Goal: Task Accomplishment & Management: Manage account settings

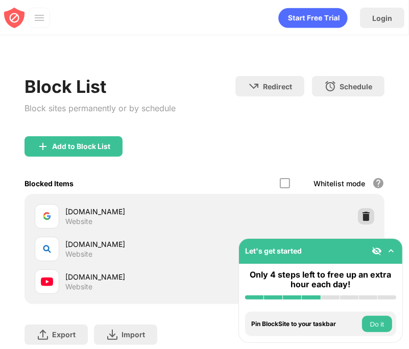
scroll to position [77, 0]
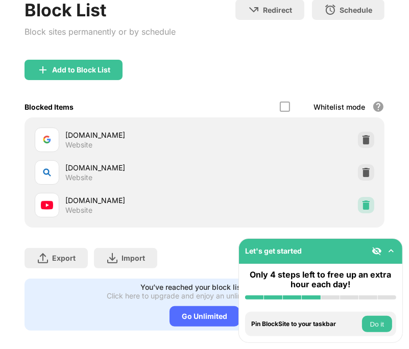
click at [361, 201] on img at bounding box center [366, 205] width 10 height 10
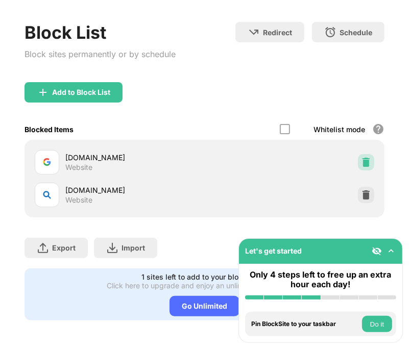
click at [361, 157] on img at bounding box center [366, 162] width 10 height 10
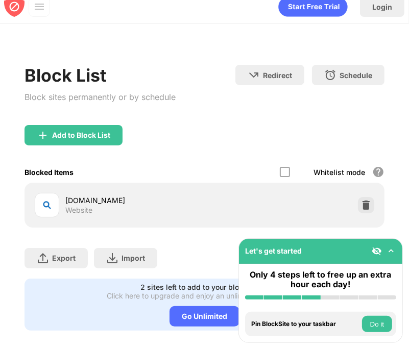
scroll to position [0, 0]
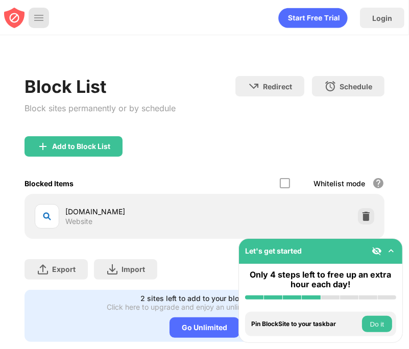
click at [33, 21] on div at bounding box center [39, 18] width 20 height 20
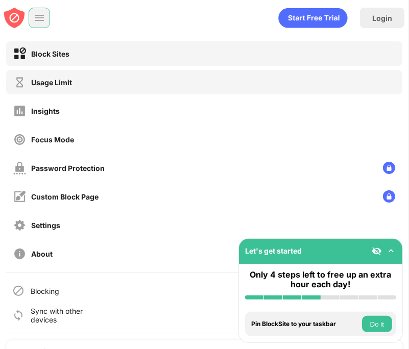
click at [88, 87] on div "Usage Limit" at bounding box center [204, 82] width 396 height 24
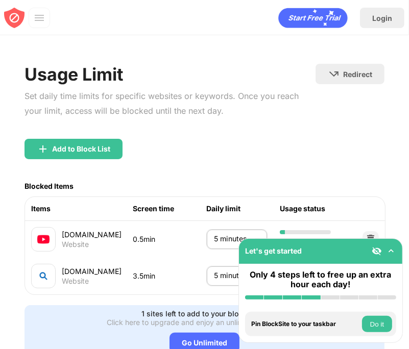
scroll to position [52, 0]
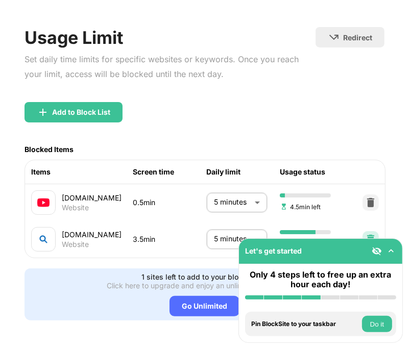
click at [365, 234] on img at bounding box center [370, 239] width 10 height 10
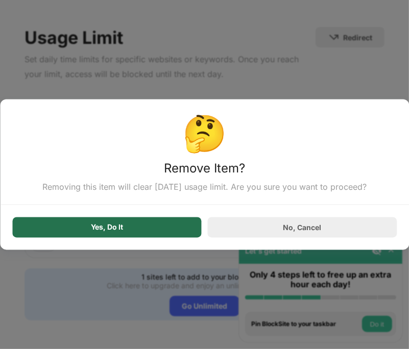
click at [168, 226] on div "Yes, Do It" at bounding box center [106, 227] width 189 height 20
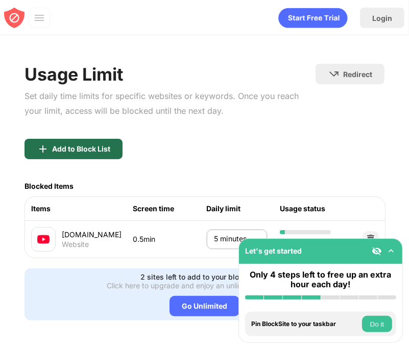
click at [57, 139] on div "Add to Block List" at bounding box center [73, 149] width 98 height 20
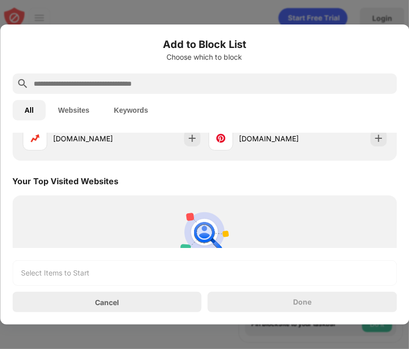
scroll to position [88, 0]
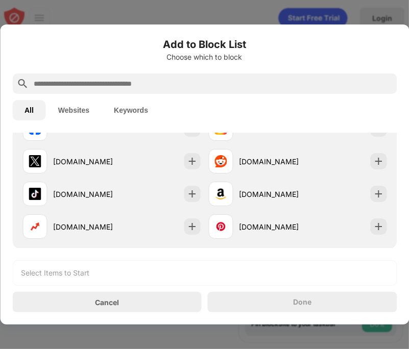
click at [76, 115] on button "Websites" at bounding box center [74, 110] width 56 height 20
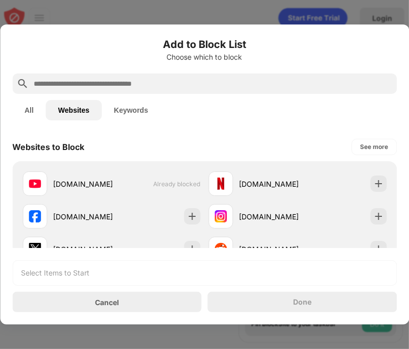
click at [120, 109] on button "Keywords" at bounding box center [131, 110] width 59 height 20
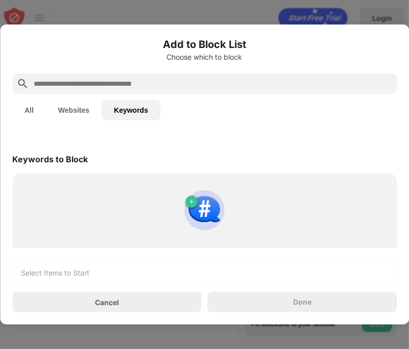
click at [87, 104] on button "Websites" at bounding box center [74, 110] width 56 height 20
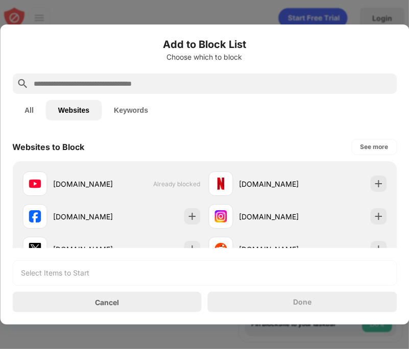
click at [131, 84] on input "text" at bounding box center [213, 84] width 360 height 12
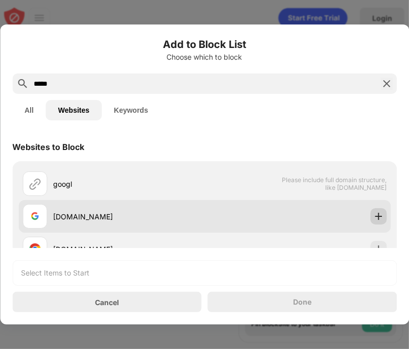
type input "*****"
click at [373, 216] on img at bounding box center [378, 216] width 10 height 10
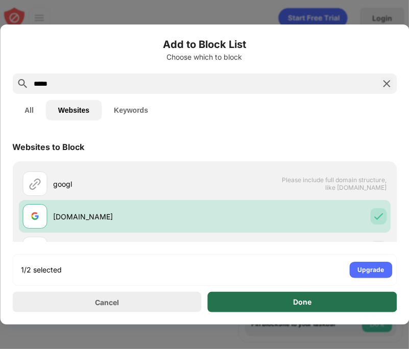
click at [347, 306] on div "Done" at bounding box center [302, 302] width 189 height 20
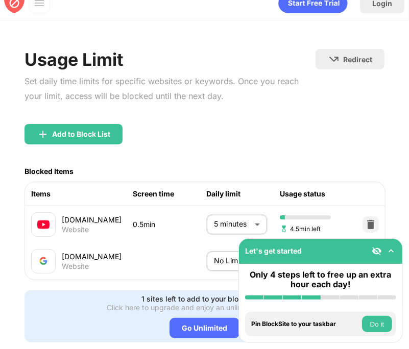
scroll to position [52, 0]
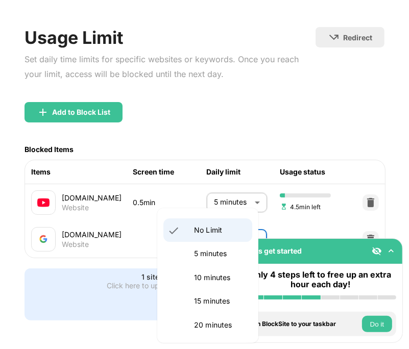
click at [223, 216] on body "Let's get started Only 4 steps left to free up an extra hour each day! Install …" at bounding box center [204, 174] width 409 height 349
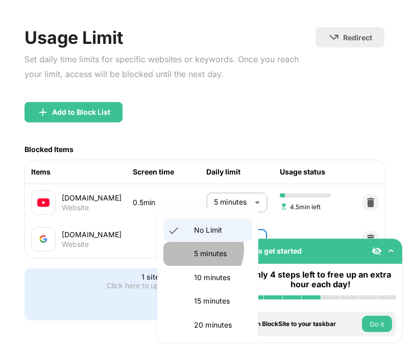
click at [199, 250] on p "5 minutes" at bounding box center [220, 253] width 52 height 11
type input "*"
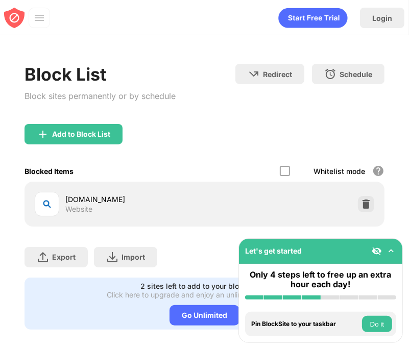
click at [44, 19] on div at bounding box center [39, 18] width 21 height 20
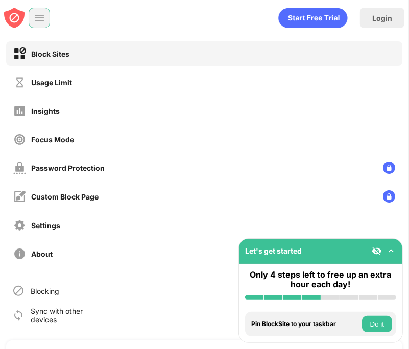
click at [38, 14] on img at bounding box center [39, 18] width 10 height 10
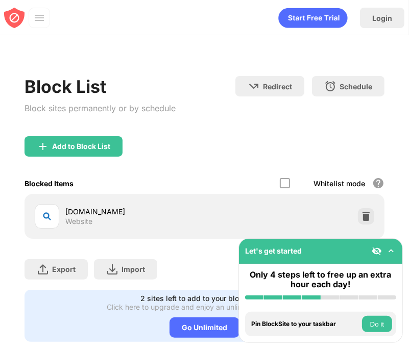
click at [37, 14] on img at bounding box center [39, 18] width 10 height 10
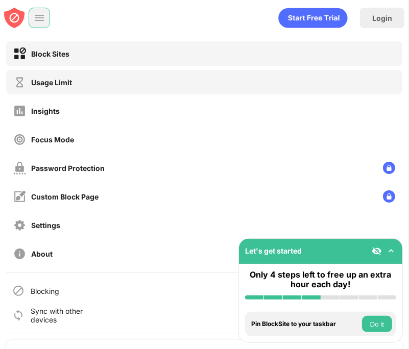
click at [80, 74] on div "Usage Limit" at bounding box center [204, 82] width 396 height 24
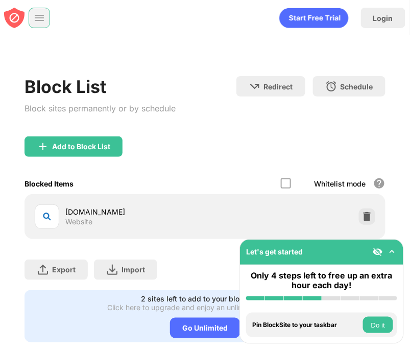
click at [36, 13] on img at bounding box center [39, 18] width 10 height 10
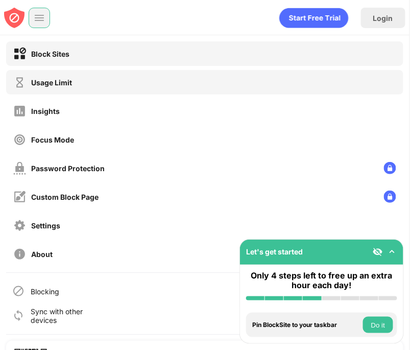
click at [72, 89] on div "Usage Limit" at bounding box center [204, 82] width 397 height 24
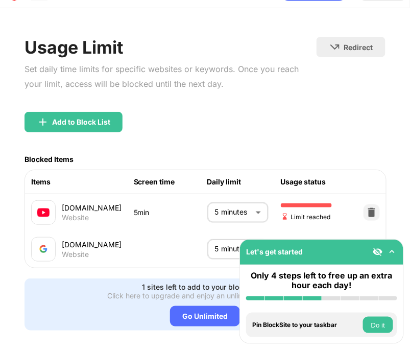
scroll to position [51, 0]
